Goal: Task Accomplishment & Management: Manage account settings

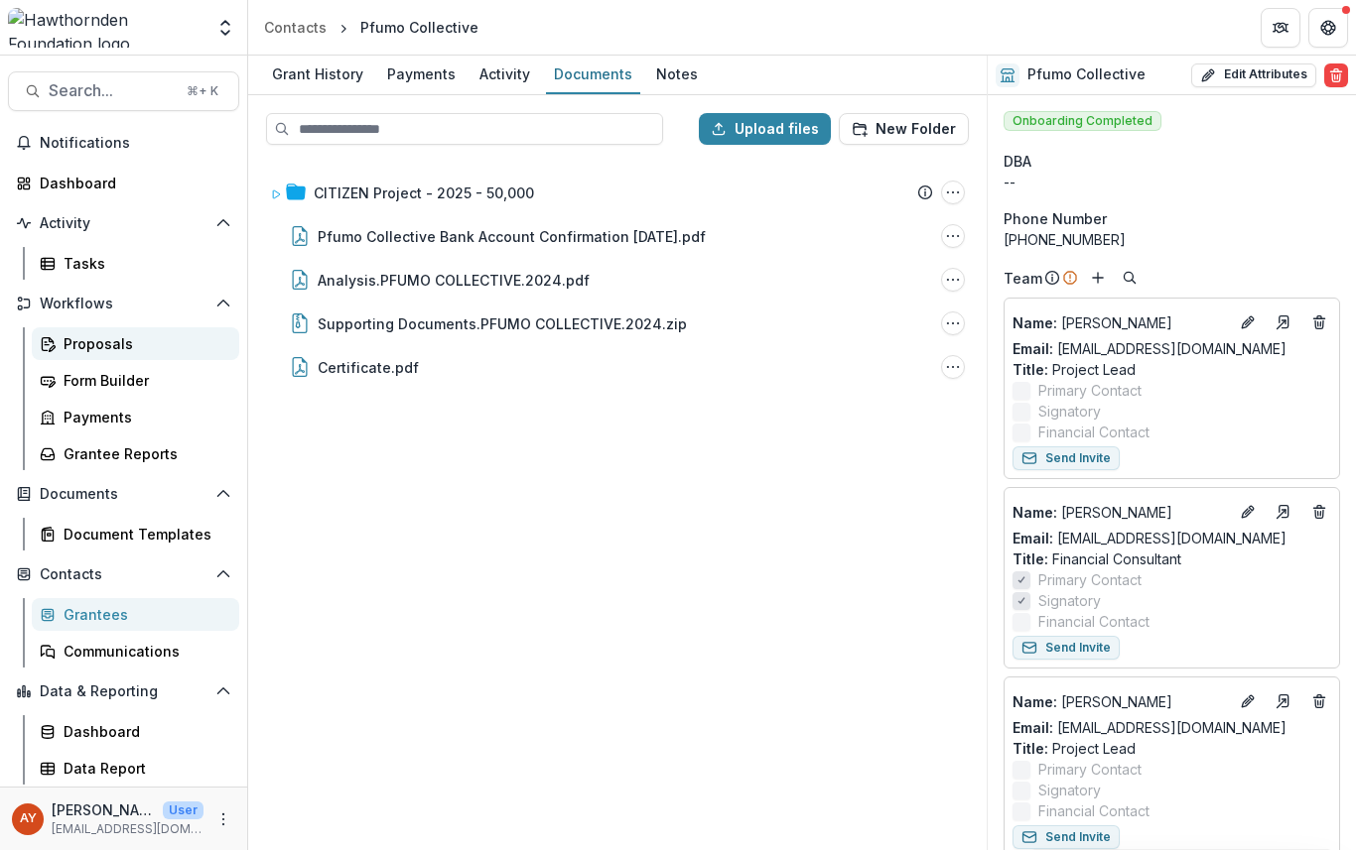
click at [164, 339] on div "Proposals" at bounding box center [144, 343] width 160 height 21
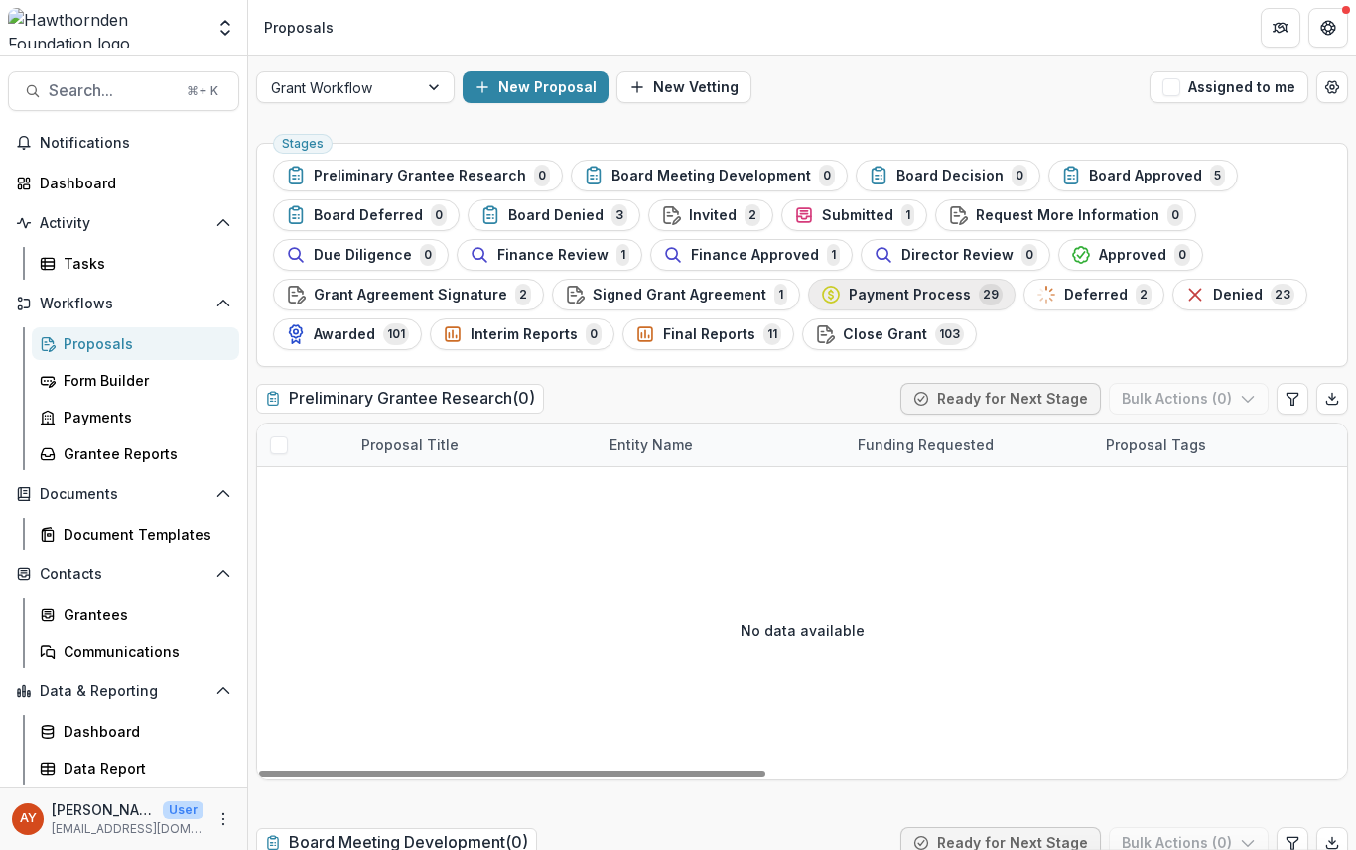
click at [978, 288] on span "29" at bounding box center [990, 295] width 24 height 22
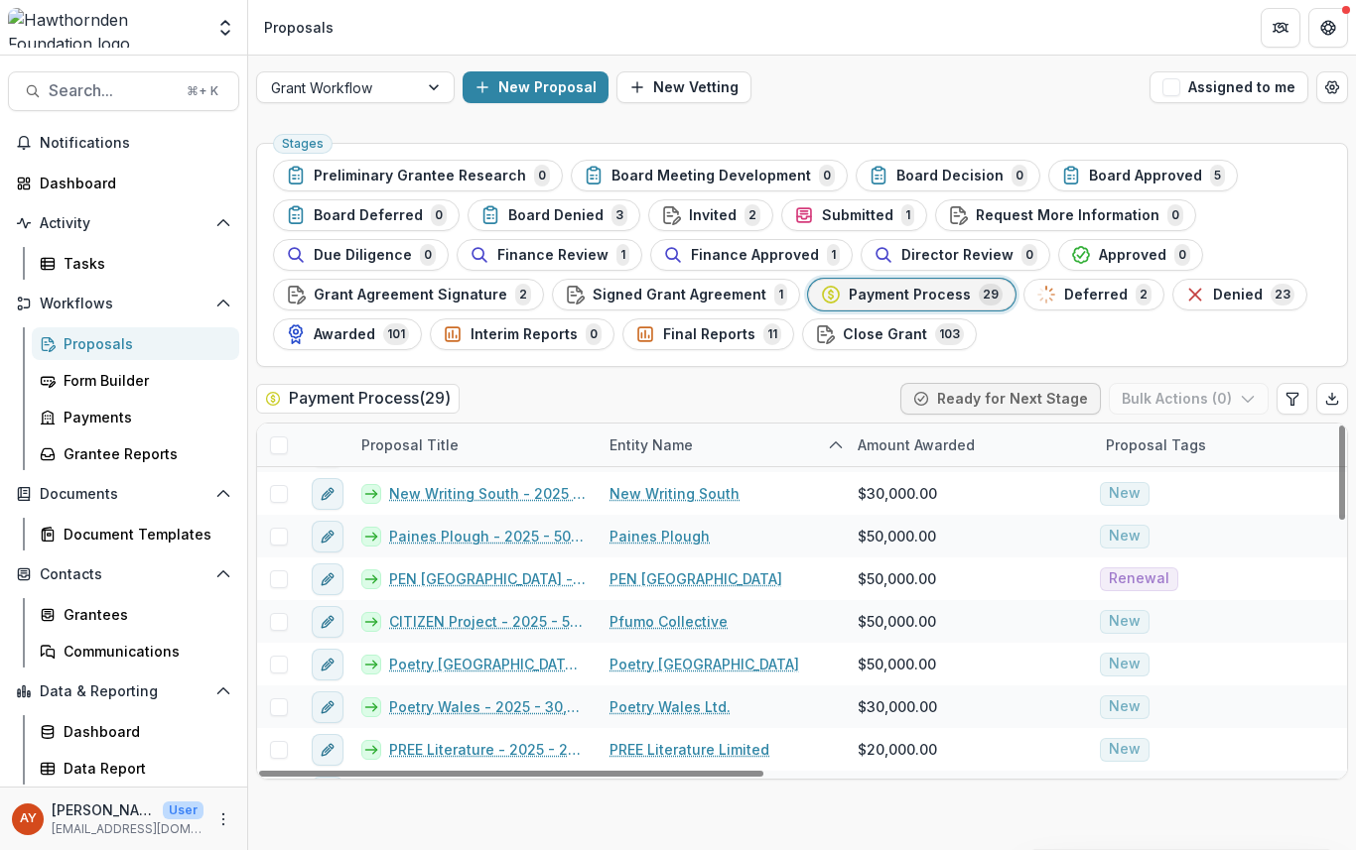
scroll to position [402, 0]
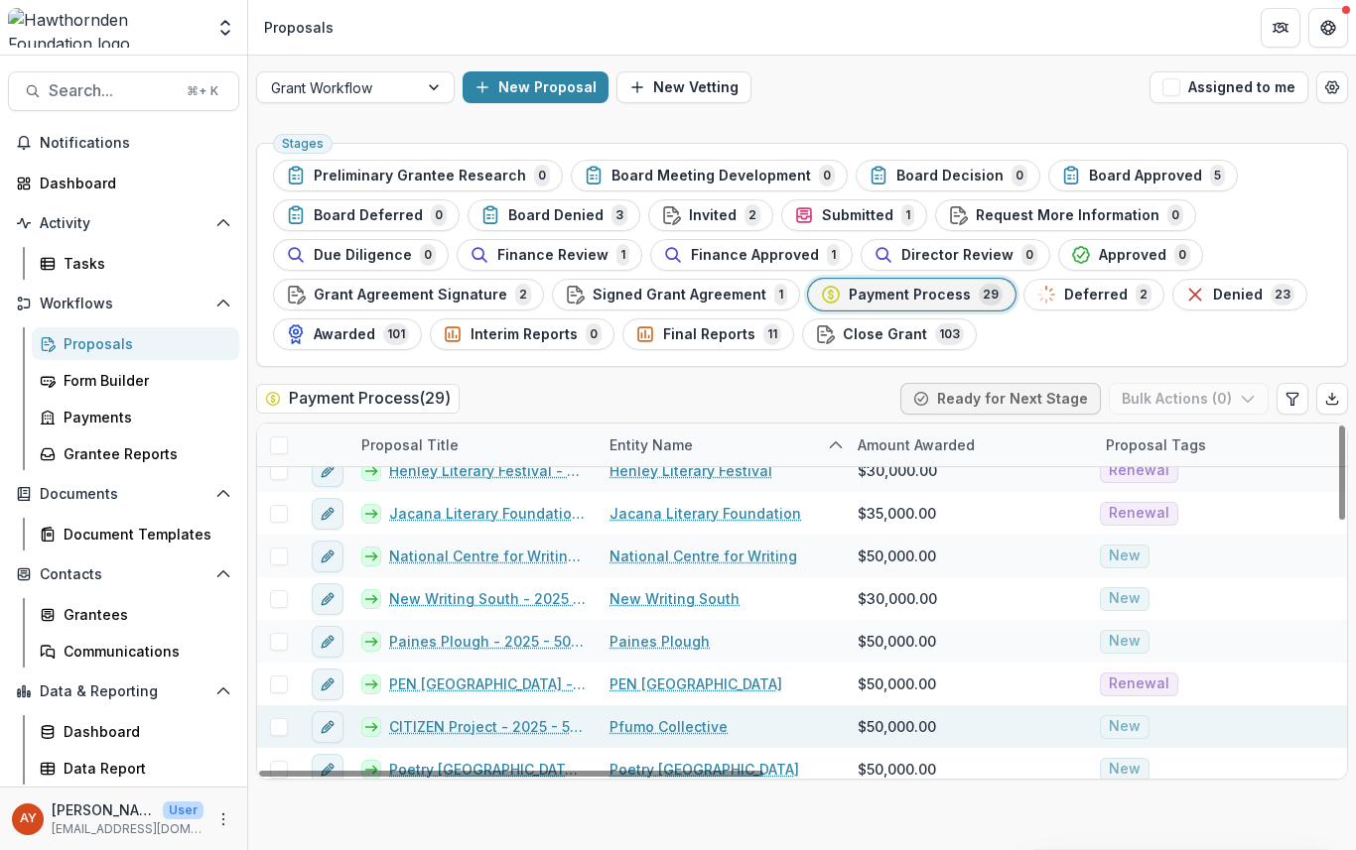
click at [524, 727] on link "CITIZEN Project - 2025 - 50,000" at bounding box center [487, 726] width 196 height 21
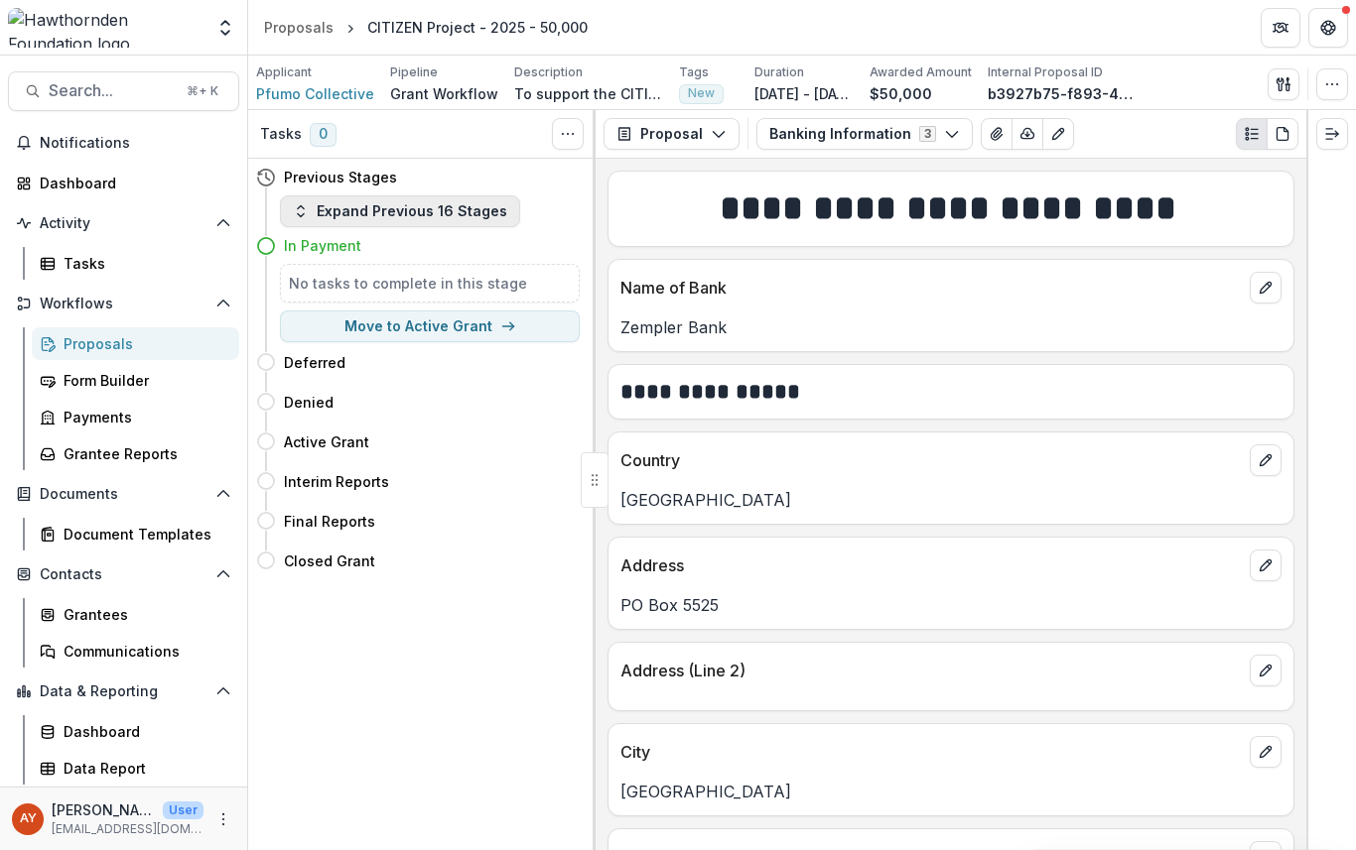
click at [477, 213] on button "Expand Previous 16 Stages" at bounding box center [400, 211] width 240 height 32
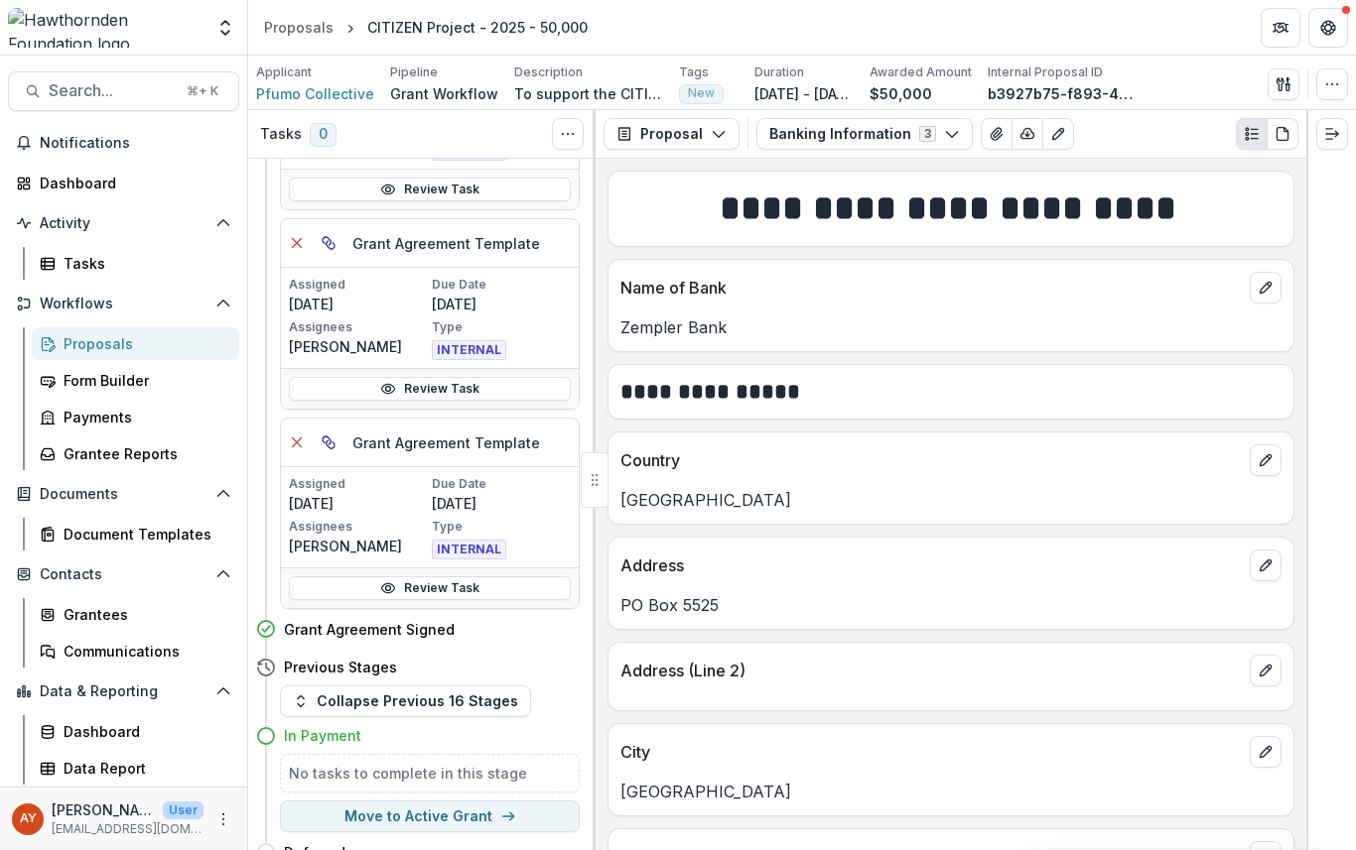
scroll to position [2252, 0]
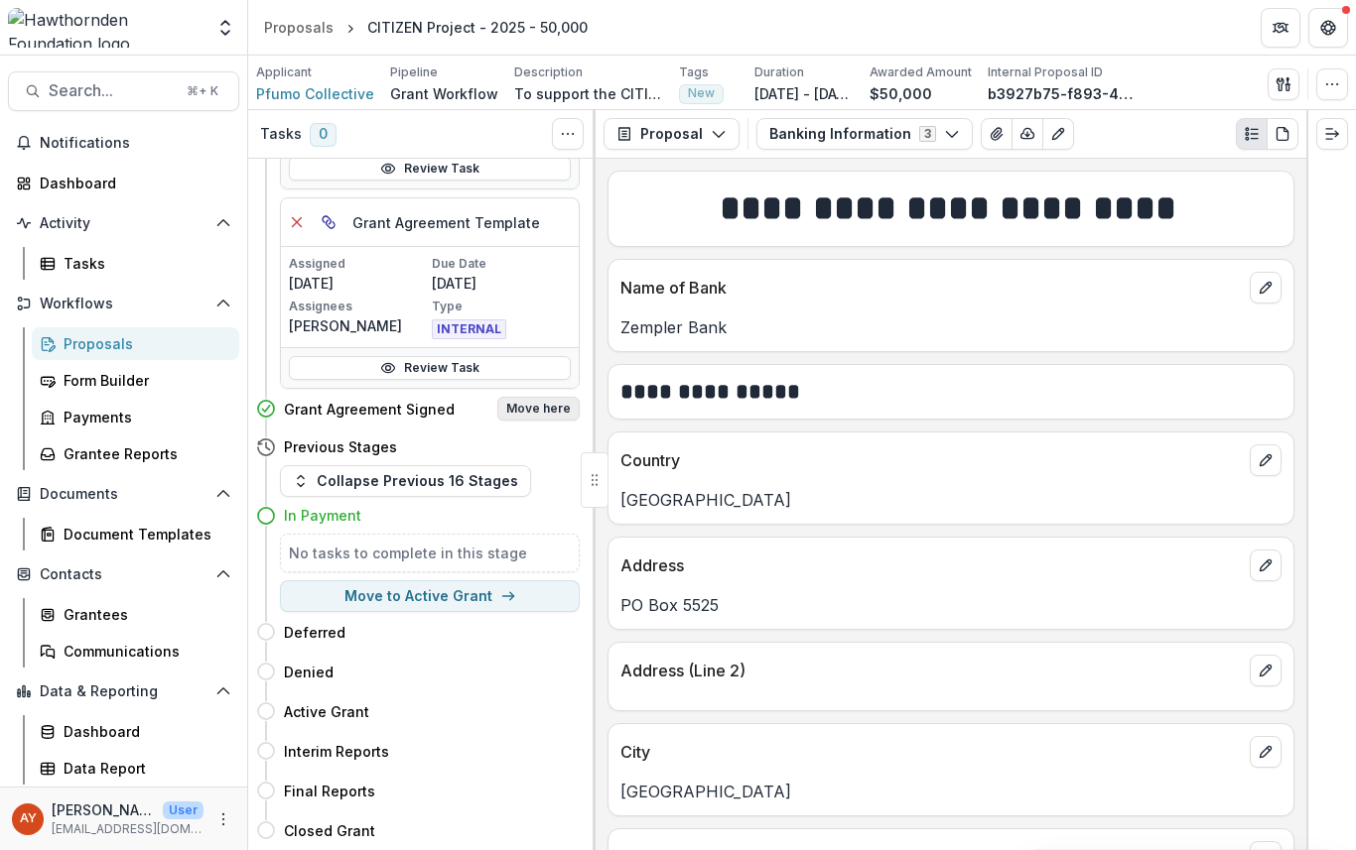
click at [564, 407] on button "Move here" at bounding box center [538, 409] width 82 height 24
select select "**********"
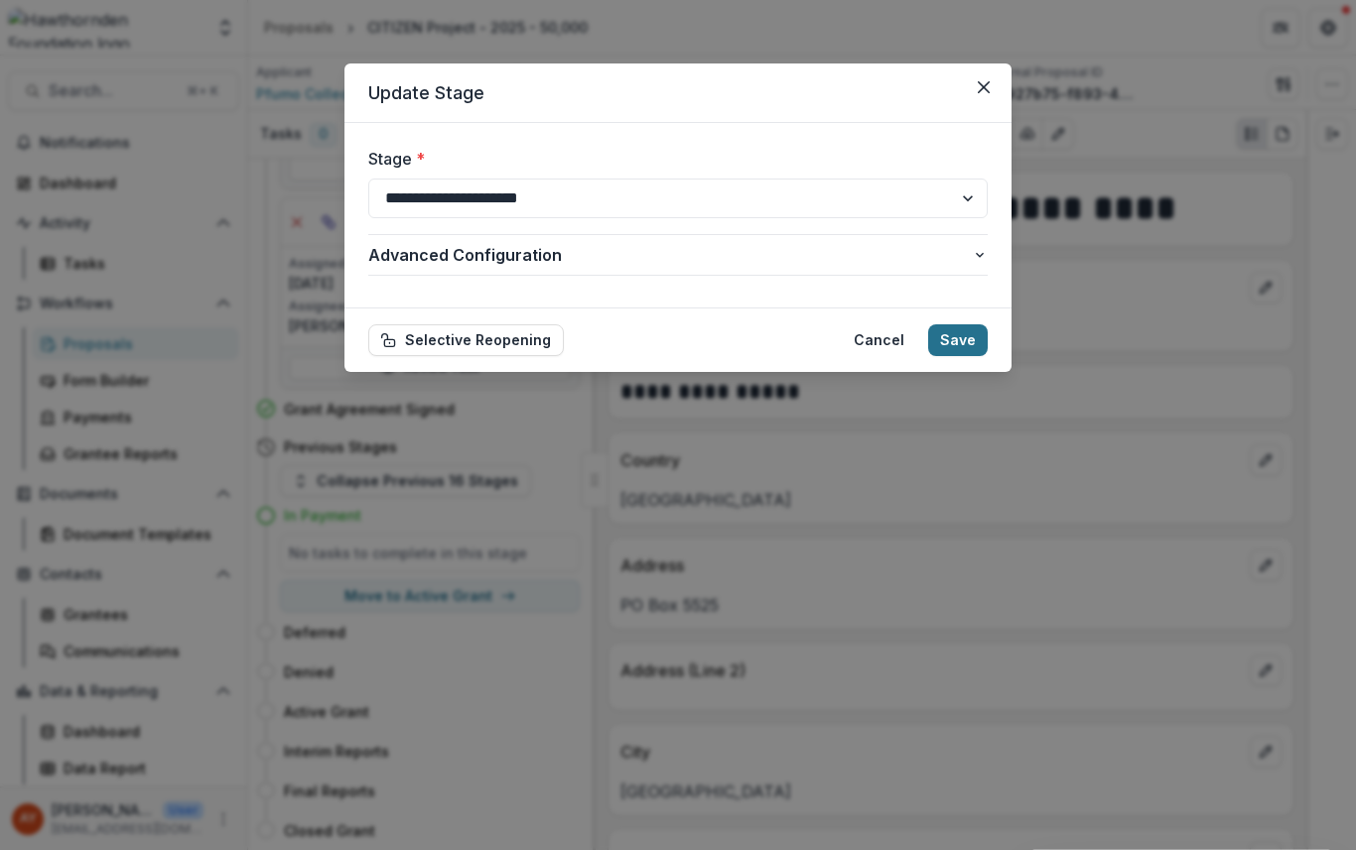
click at [988, 340] on footer "Selective Reopening Cancel Save" at bounding box center [677, 340] width 667 height 65
click at [962, 341] on button "Save" at bounding box center [958, 340] width 60 height 32
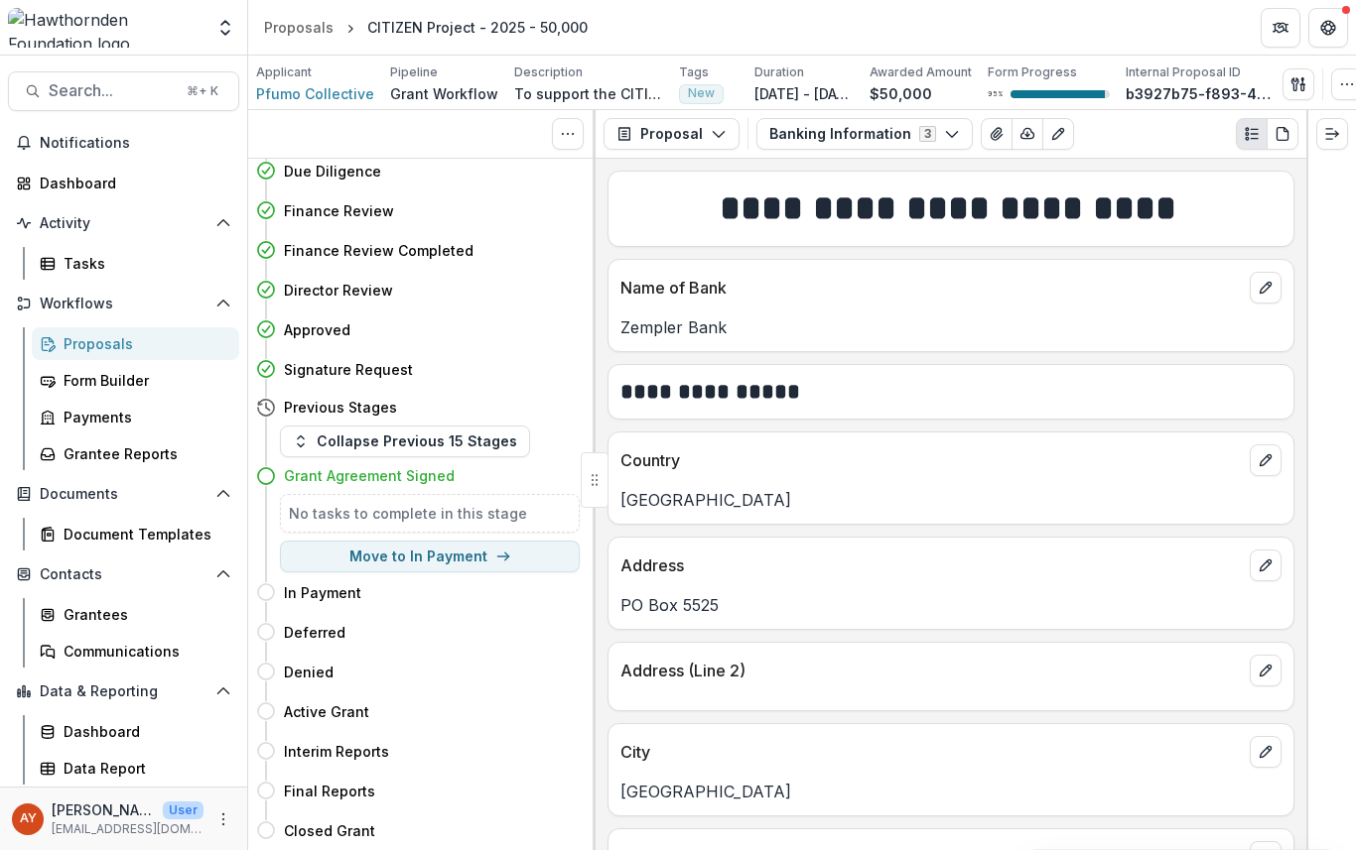
scroll to position [546, 0]
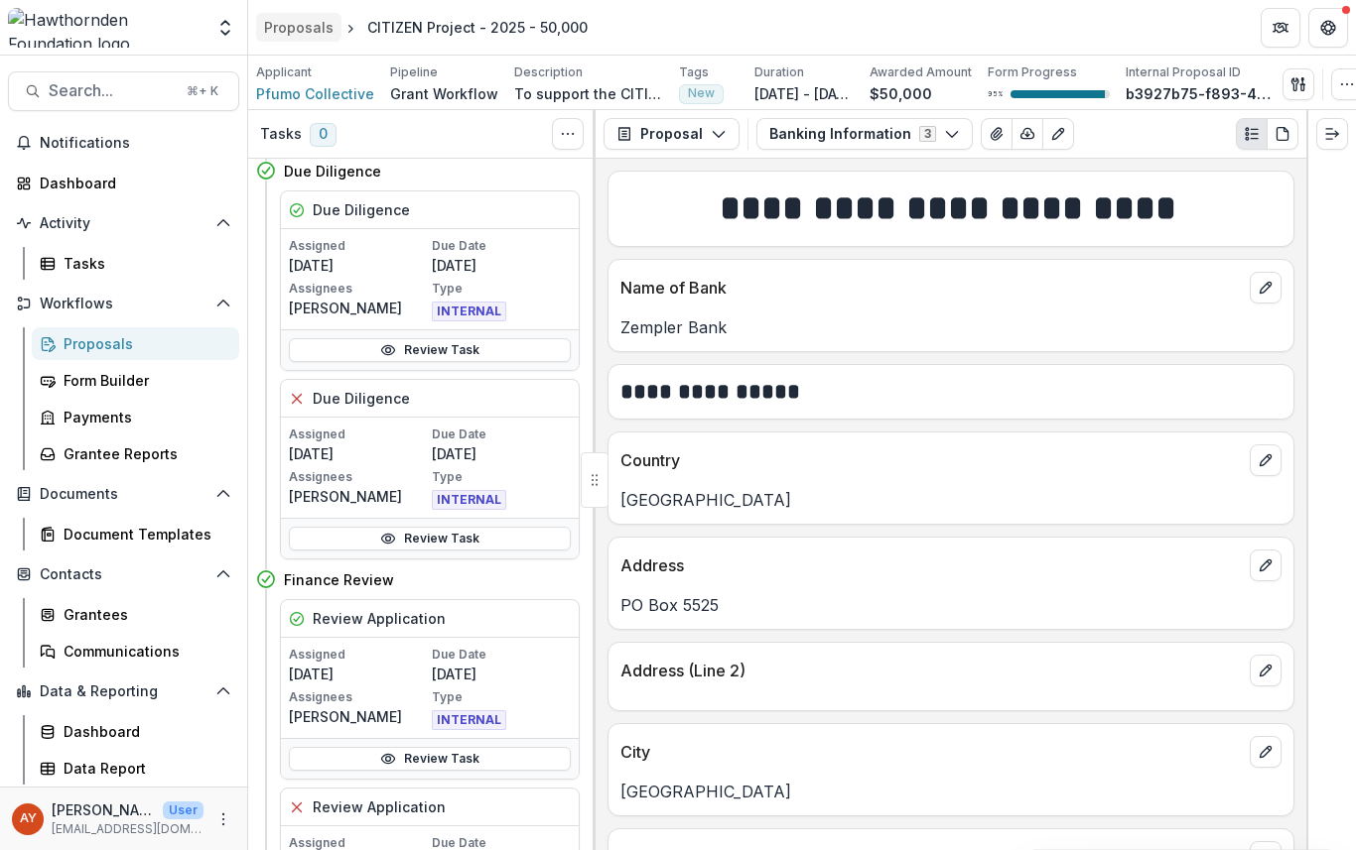
click at [289, 28] on div "Proposals" at bounding box center [298, 27] width 69 height 21
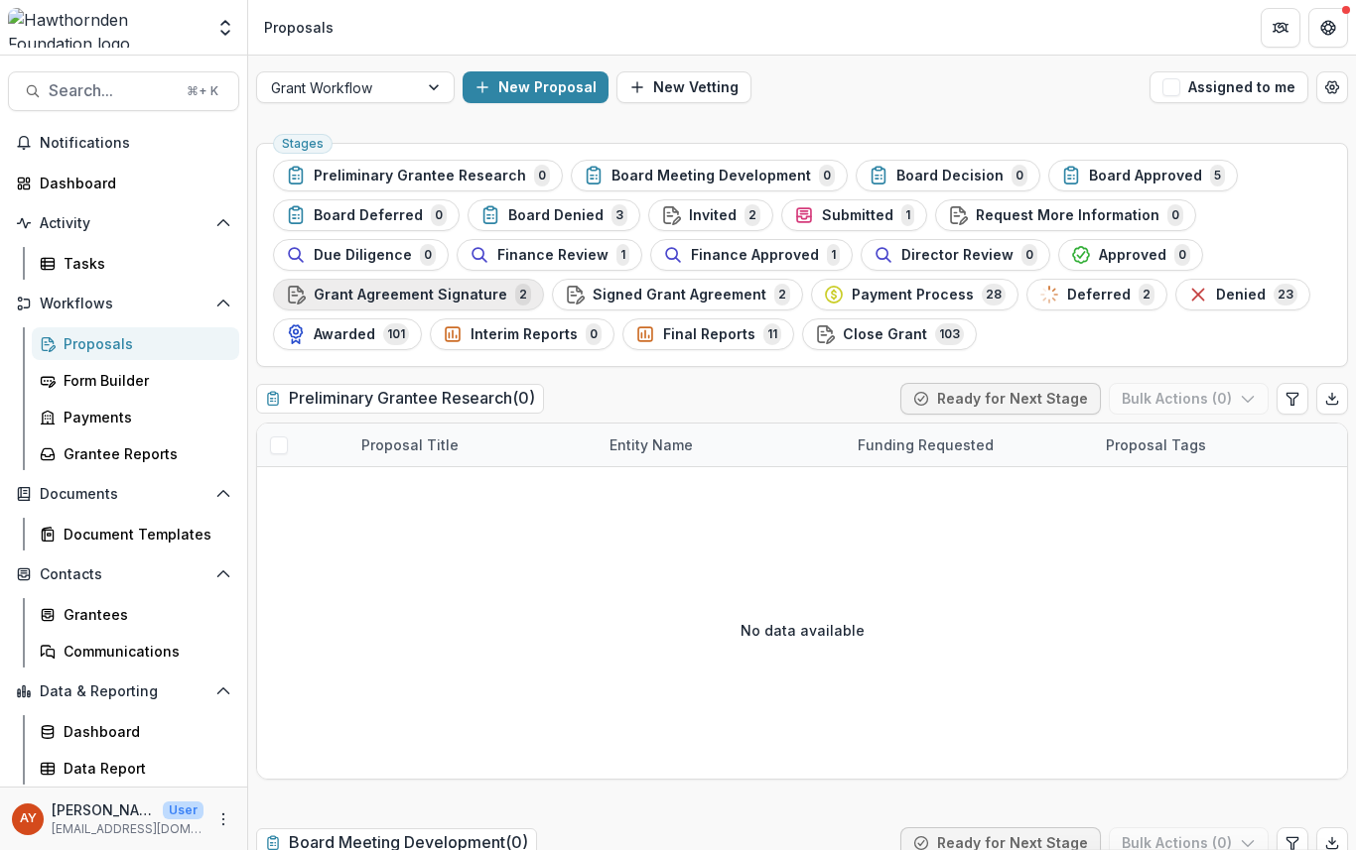
click at [448, 296] on span "Grant Agreement Signature" at bounding box center [411, 295] width 194 height 17
